Goal: Information Seeking & Learning: Learn about a topic

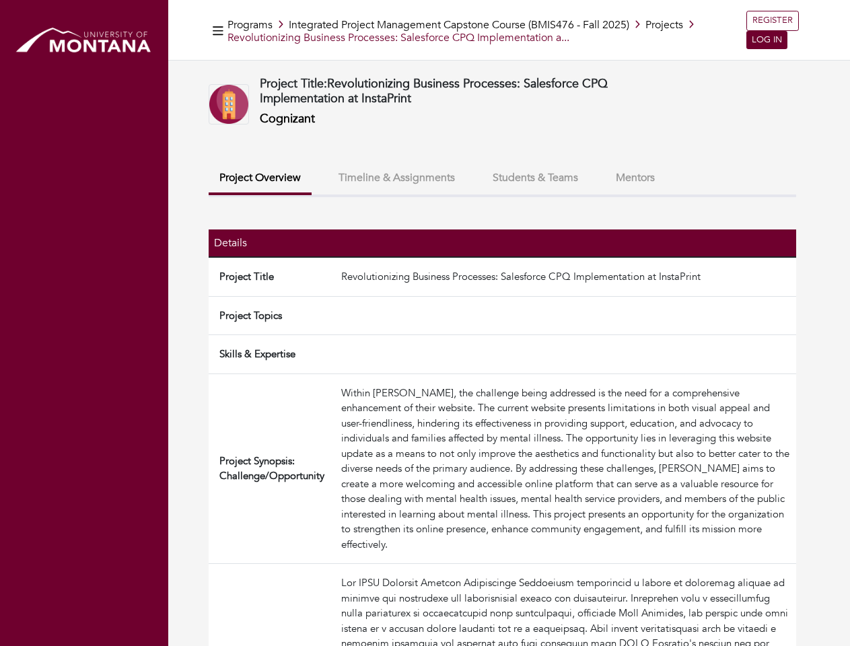
click at [425, 323] on td at bounding box center [566, 315] width 460 height 39
click at [218, 30] on icon "button" at bounding box center [218, 30] width 11 height 9
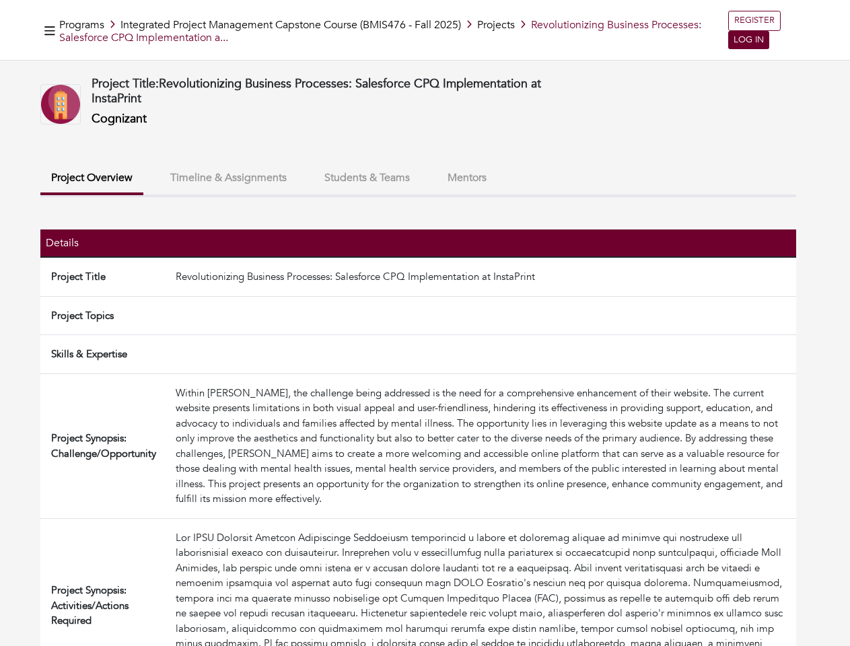
click at [143, 179] on button "Project Overview" at bounding box center [91, 180] width 103 height 32
click at [396, 178] on button "Students & Teams" at bounding box center [367, 178] width 107 height 29
click at [535, 178] on ul "Project Overview Timeline & Assignments Students & Teams Mentors" at bounding box center [418, 181] width 756 height 34
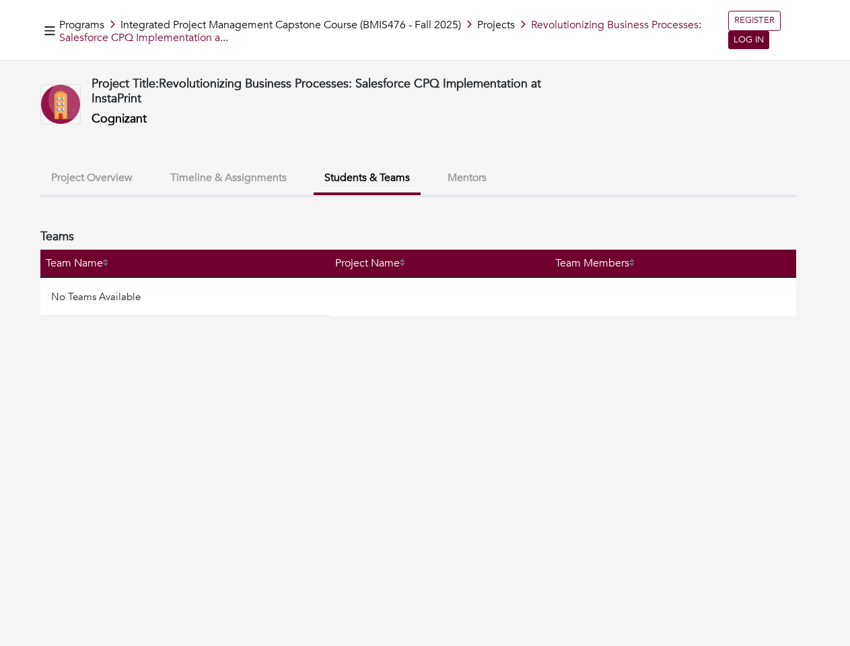
click at [635, 178] on ul "Project Overview Timeline & Assignments Students & Teams Mentors" at bounding box center [418, 181] width 756 height 34
